Goal: Use online tool/utility

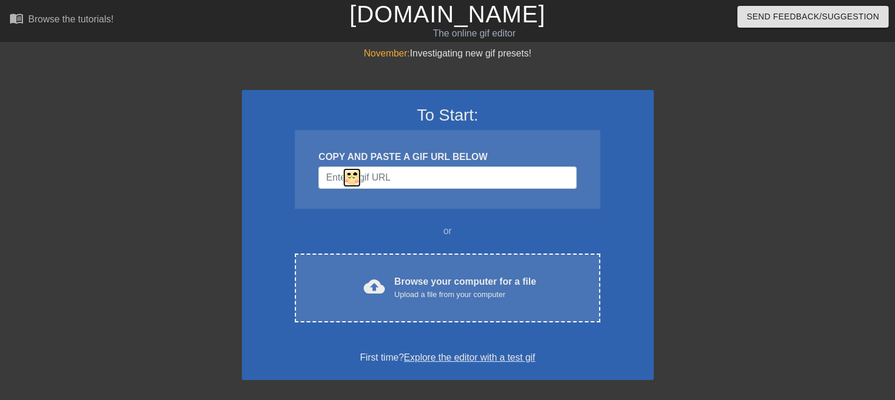
click at [353, 178] on img at bounding box center [352, 177] width 20 height 21
click at [360, 129] on div "To Start: COPY AND PASTE A GIF URL BELOW or cloud_upload Browse your computer f…" at bounding box center [448, 235] width 412 height 290
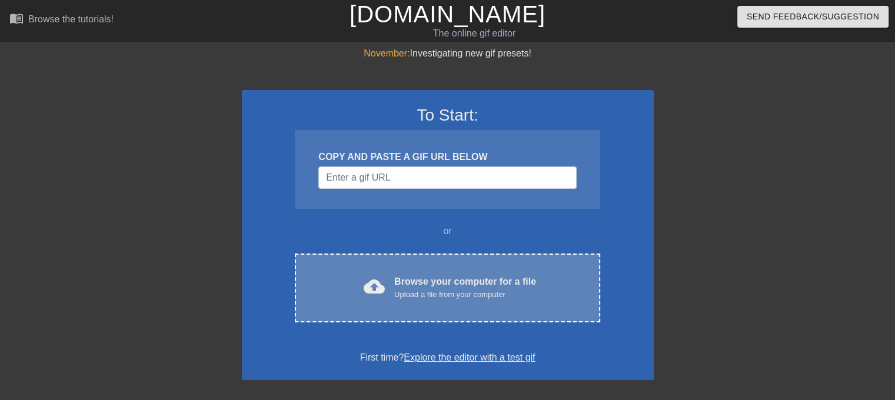
click at [533, 287] on div "Browse your computer for a file Upload a file from your computer" at bounding box center [465, 288] width 142 height 26
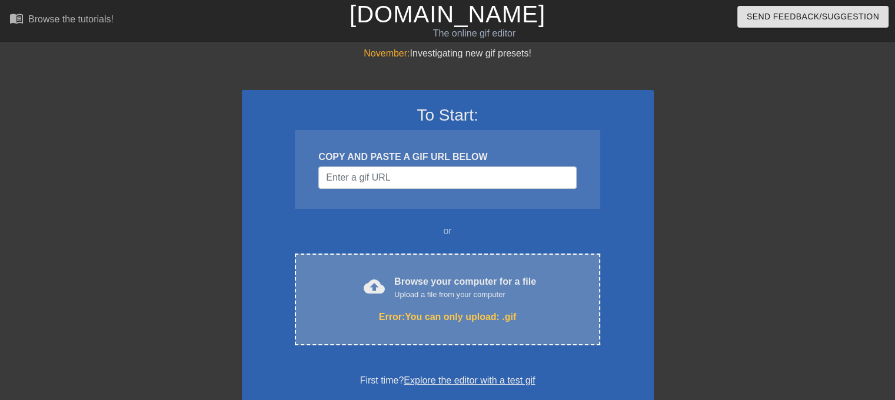
click at [537, 307] on div "cloud_upload Browse your computer for a file Upload a file from your computer E…" at bounding box center [447, 300] width 305 height 92
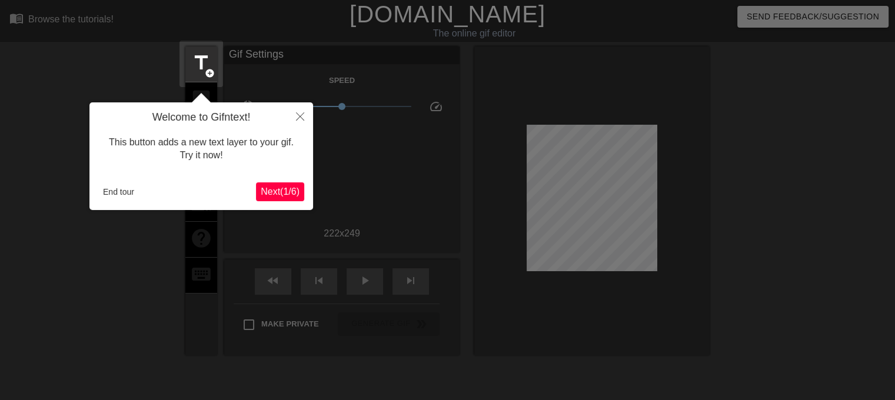
scroll to position [28, 0]
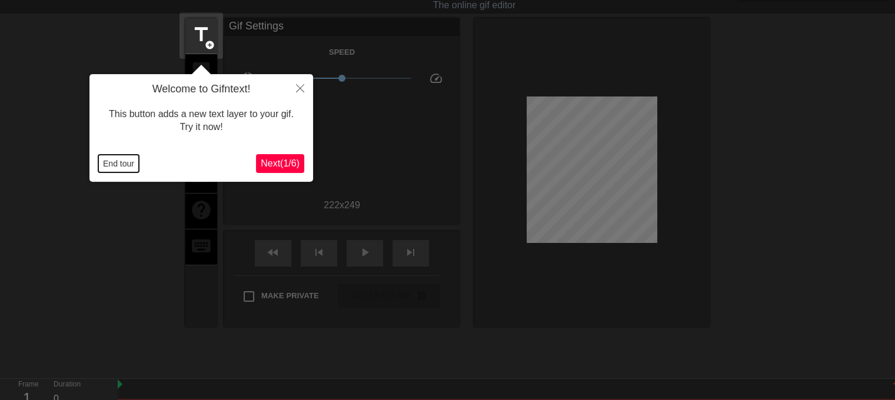
click at [124, 162] on button "End tour" at bounding box center [118, 164] width 41 height 18
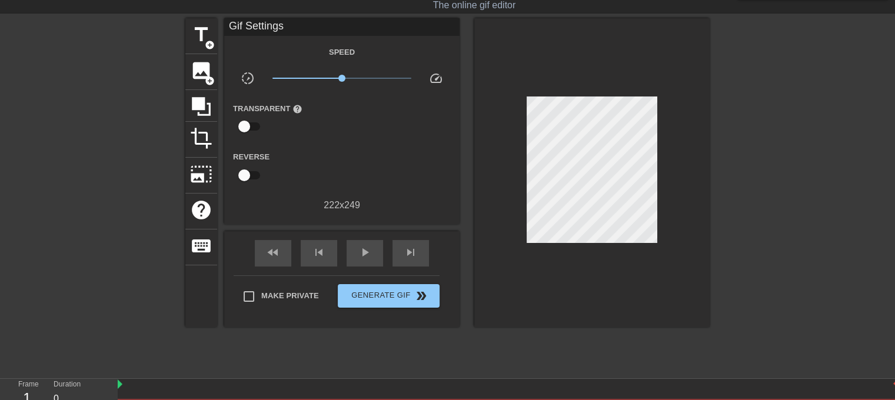
scroll to position [124, 0]
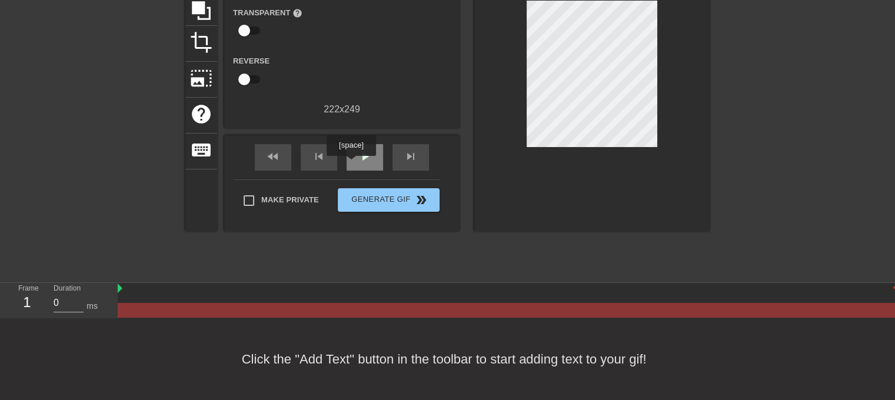
click at [358, 160] on span "play_arrow" at bounding box center [365, 157] width 14 height 14
click at [361, 157] on span "pause" at bounding box center [365, 157] width 14 height 14
click at [627, 303] on div at bounding box center [508, 310] width 780 height 15
drag, startPoint x: 553, startPoint y: 306, endPoint x: 350, endPoint y: 320, distance: 203.6
click at [351, 321] on div "menu_book Browse the tutorials! [DOMAIN_NAME] The online gif editor Send Feedba…" at bounding box center [447, 138] width 895 height 524
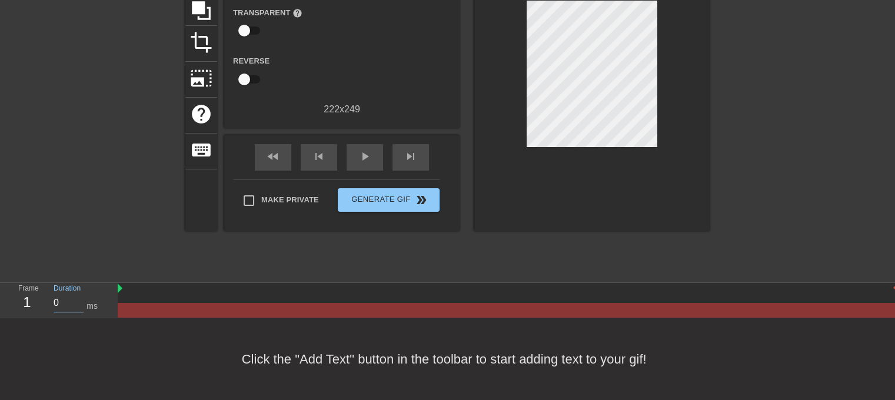
click at [68, 305] on input "0" at bounding box center [69, 303] width 30 height 19
click at [81, 301] on input "1" at bounding box center [69, 303] width 30 height 19
click at [81, 301] on input "2" at bounding box center [69, 303] width 30 height 19
click at [81, 301] on input "3" at bounding box center [69, 303] width 30 height 19
click at [81, 301] on input "4" at bounding box center [69, 303] width 30 height 19
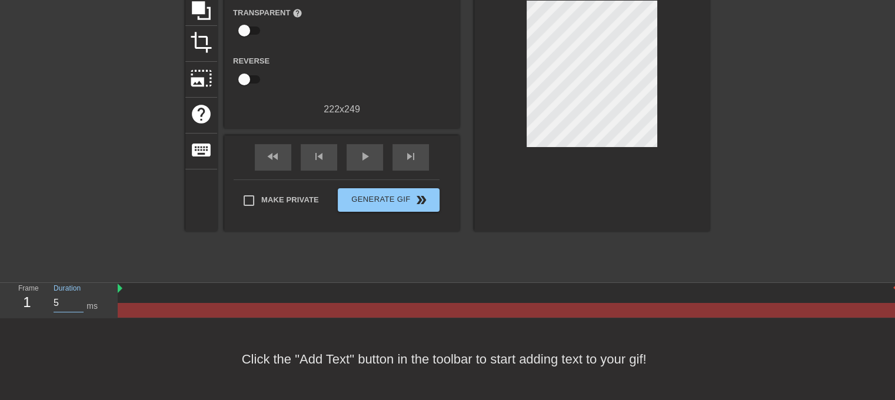
click at [81, 301] on input "5" at bounding box center [69, 303] width 30 height 19
click at [81, 301] on input "6" at bounding box center [69, 303] width 30 height 19
click at [81, 301] on input "7" at bounding box center [69, 303] width 30 height 19
click at [81, 301] on input "8" at bounding box center [69, 303] width 30 height 19
click at [81, 301] on input "9" at bounding box center [69, 303] width 30 height 19
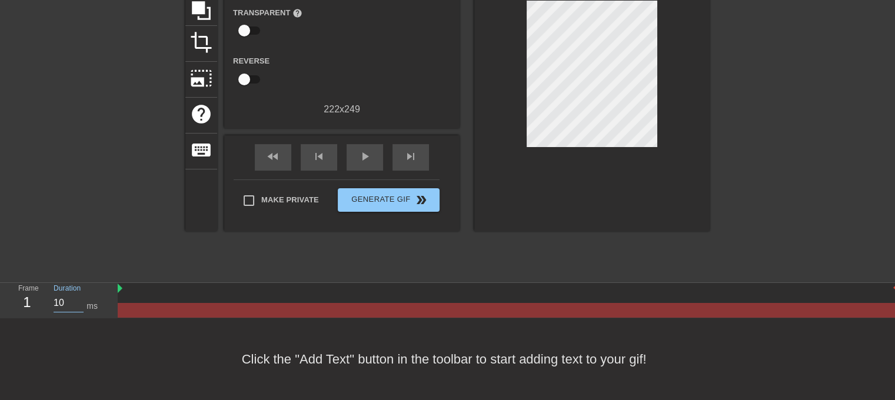
click at [81, 301] on input "10" at bounding box center [69, 303] width 30 height 19
click at [81, 301] on input "11" at bounding box center [69, 303] width 30 height 19
type input "12"
click at [81, 301] on input "12" at bounding box center [69, 303] width 30 height 19
click at [360, 154] on span "play_arrow" at bounding box center [365, 157] width 14 height 14
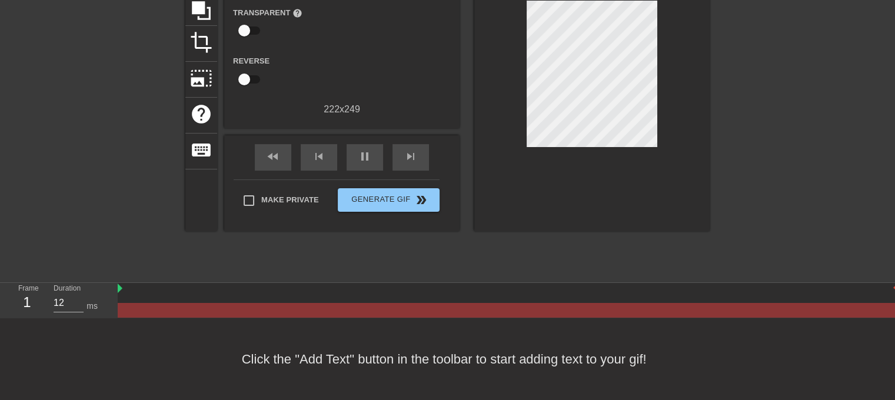
click at [151, 321] on div "Click the "Add Text" button in the toolbar to start adding text to your gif!" at bounding box center [447, 359] width 895 height 82
drag, startPoint x: 120, startPoint y: 291, endPoint x: 177, endPoint y: 294, distance: 57.2
click at [177, 294] on div at bounding box center [508, 289] width 780 height 12
drag, startPoint x: 365, startPoint y: 293, endPoint x: 268, endPoint y: 295, distance: 96.6
click at [304, 293] on div at bounding box center [508, 289] width 780 height 12
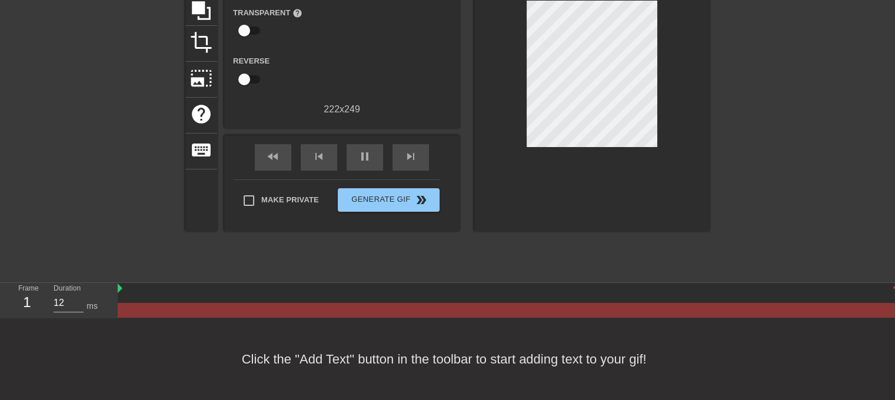
drag, startPoint x: 276, startPoint y: 305, endPoint x: 239, endPoint y: 334, distance: 47.0
click at [241, 330] on div "Click the "Add Text" button in the toolbar to start adding text to your gif!" at bounding box center [447, 359] width 895 height 82
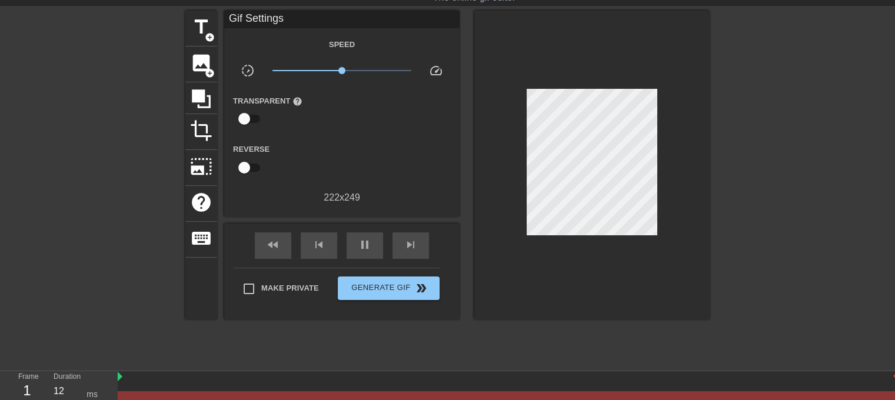
scroll to position [0, 0]
